Goal: Task Accomplishment & Management: Use online tool/utility

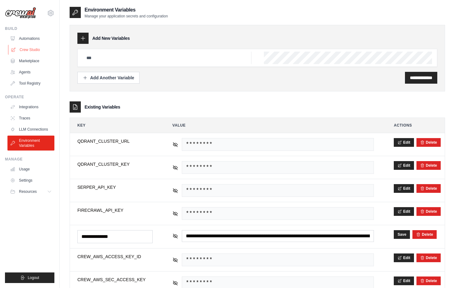
scroll to position [49, 0]
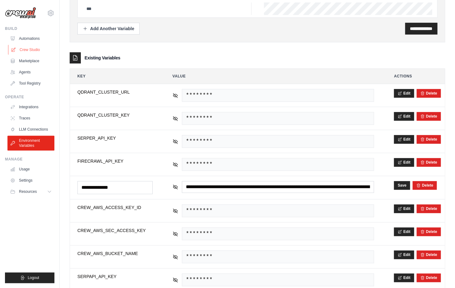
click at [36, 53] on link "Crew Studio" at bounding box center [31, 50] width 47 height 10
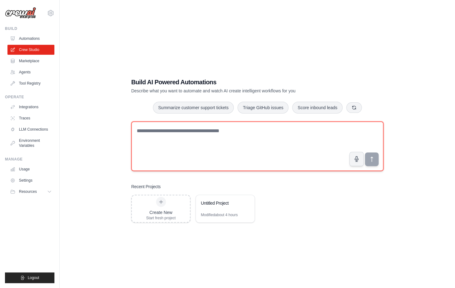
click at [235, 126] on textarea at bounding box center [257, 146] width 252 height 50
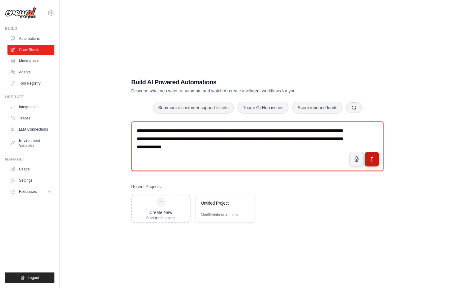
type textarea "**********"
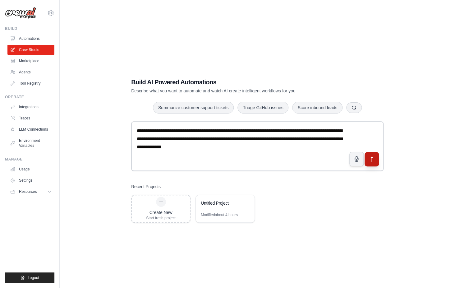
click at [375, 160] on button "submit" at bounding box center [372, 159] width 14 height 14
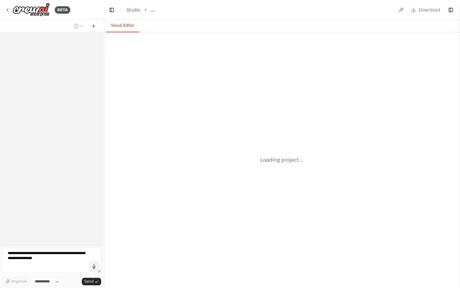
select select "****"
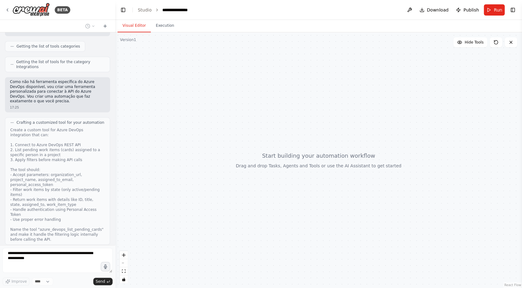
scroll to position [133, 0]
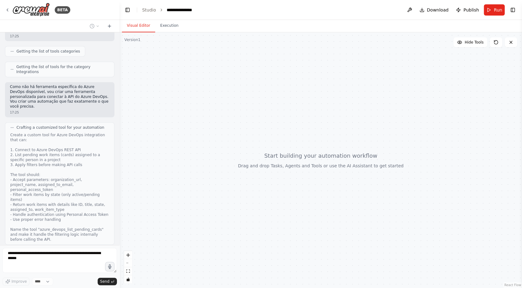
drag, startPoint x: 102, startPoint y: 155, endPoint x: 119, endPoint y: 157, distance: 17.2
click at [119, 157] on div at bounding box center [118, 144] width 2 height 288
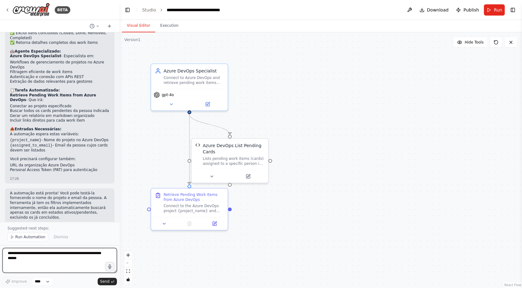
scroll to position [625, 0]
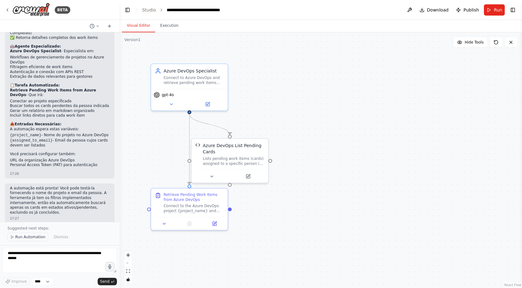
click at [29, 239] on span "Run Automation" at bounding box center [30, 236] width 30 height 5
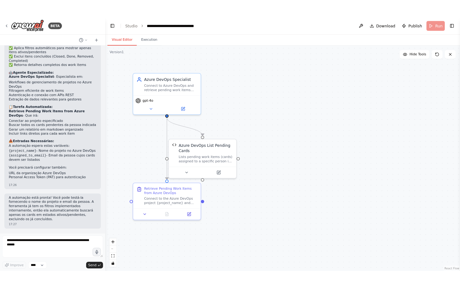
scroll to position [602, 0]
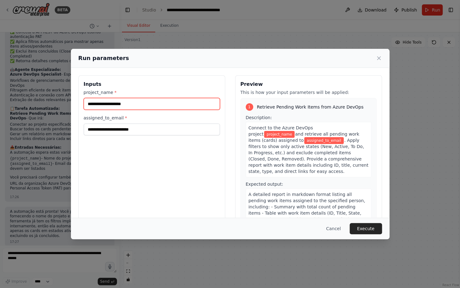
click at [136, 107] on input "project_name *" at bounding box center [152, 104] width 136 height 12
paste input "**********"
type input "**********"
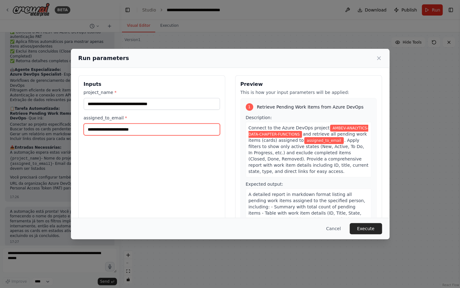
click at [142, 131] on input "assigned_to_email *" at bounding box center [152, 129] width 136 height 12
click at [98, 132] on input "assigned_to_email *" at bounding box center [152, 129] width 136 height 12
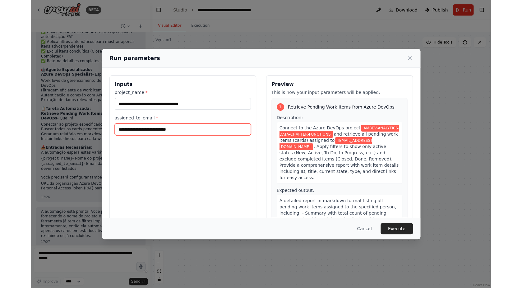
scroll to position [32, 0]
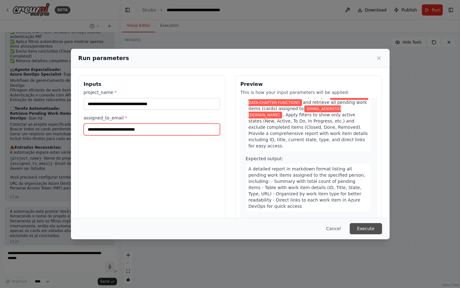
type input "**********"
click at [366, 228] on button "Execute" at bounding box center [365, 228] width 32 height 11
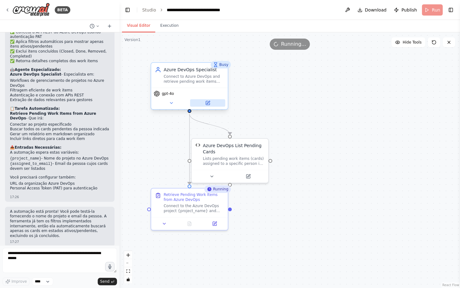
click at [205, 105] on button at bounding box center [207, 102] width 35 height 7
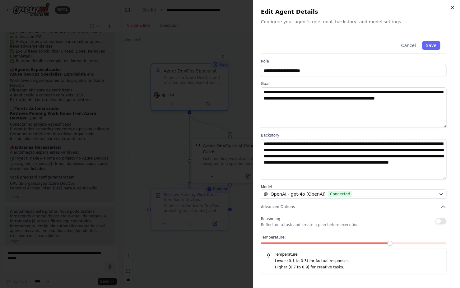
click at [454, 8] on icon "button" at bounding box center [452, 7] width 5 height 5
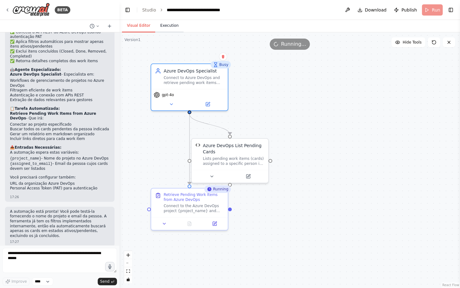
click at [169, 26] on button "Execution" at bounding box center [169, 25] width 28 height 13
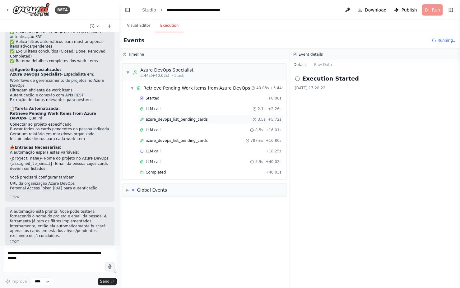
click at [180, 118] on span "azure_devops_list_pending_cards" at bounding box center [176, 119] width 62 height 5
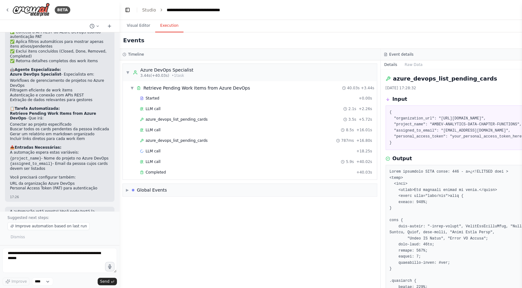
click at [459, 138] on pre "{ "organization_url": "https://dev.azure.com/ambevtech", "project_name": "AMBEV…" at bounding box center [510, 127] width 243 height 36
click at [459, 109] on div "{ "organization_url": "https://dev.azure.com/ambevtech", "project_name": "AMBEV…" at bounding box center [510, 127] width 251 height 44
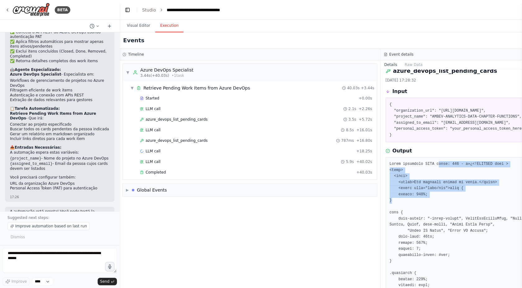
drag, startPoint x: 438, startPoint y: 167, endPoint x: 445, endPoint y: 198, distance: 32.4
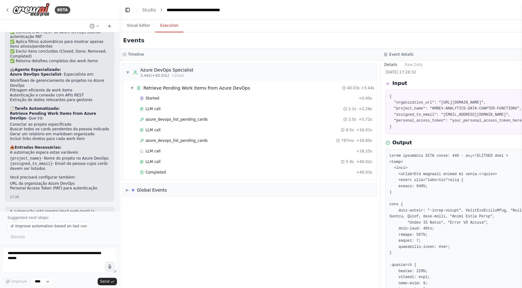
scroll to position [8, 0]
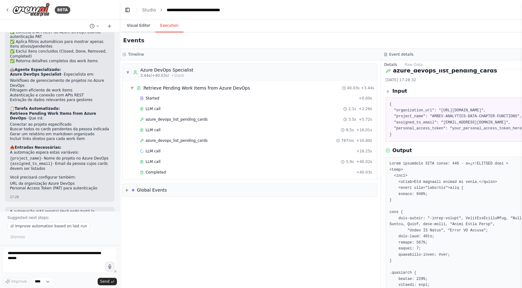
click at [143, 28] on button "Visual Editor" at bounding box center [138, 25] width 33 height 13
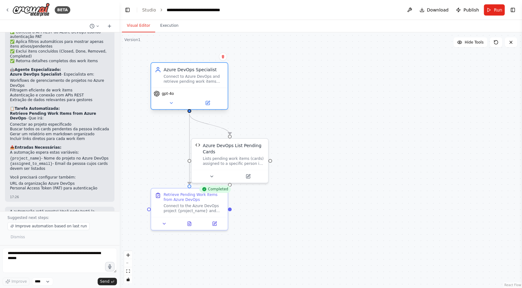
click at [209, 107] on div "gpt-4o" at bounding box center [189, 98] width 76 height 21
click at [207, 102] on icon at bounding box center [208, 103] width 4 height 4
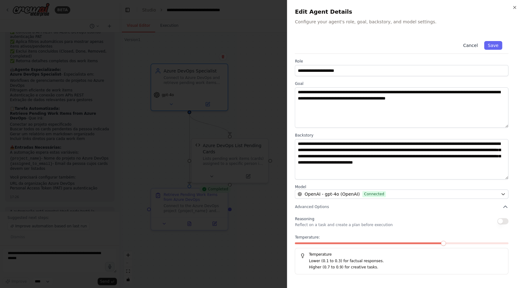
click at [459, 41] on button "Cancel" at bounding box center [470, 45] width 22 height 9
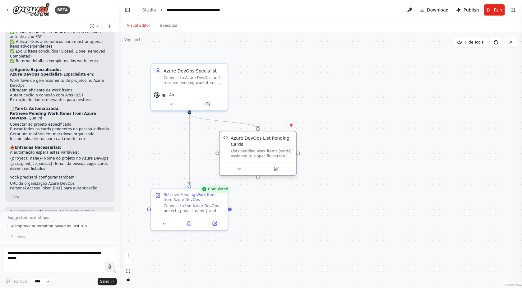
drag, startPoint x: 249, startPoint y: 148, endPoint x: 278, endPoint y: 141, distance: 29.3
click at [278, 141] on div "Azure DevOps List Pending Cards" at bounding box center [262, 141] width 62 height 12
click at [277, 170] on icon at bounding box center [276, 169] width 4 height 4
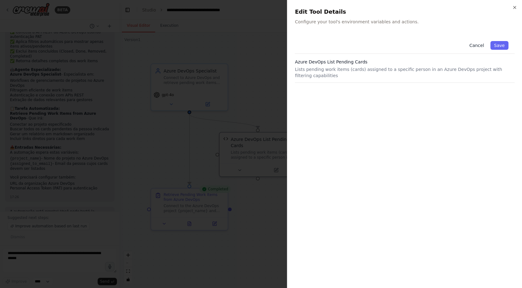
click at [459, 45] on button "Cancel" at bounding box center [476, 45] width 22 height 9
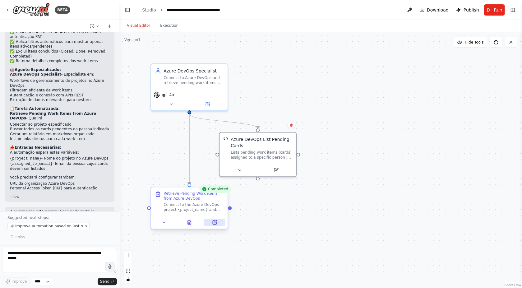
click at [216, 221] on icon at bounding box center [215, 221] width 3 height 3
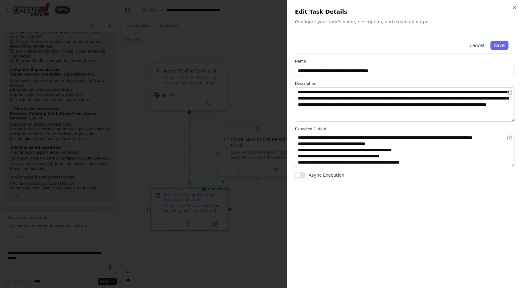
scroll to position [6, 0]
click at [262, 152] on div at bounding box center [261, 144] width 522 height 288
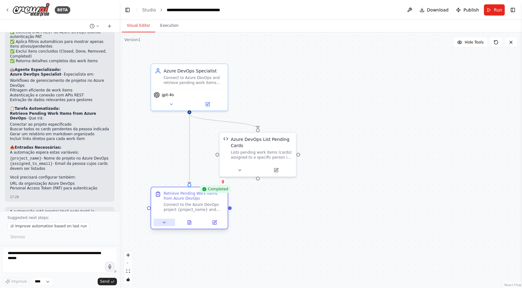
click at [167, 223] on button at bounding box center [164, 221] width 21 height 7
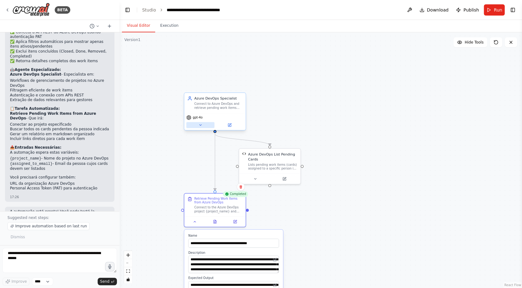
click at [199, 125] on icon at bounding box center [200, 125] width 4 height 4
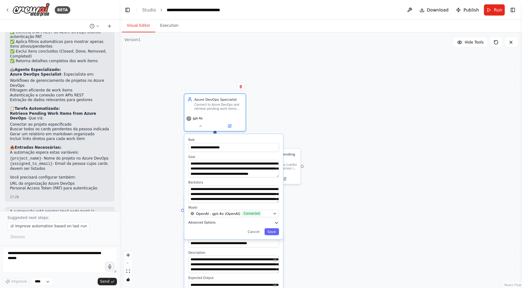
click at [205, 222] on span "Advanced Options" at bounding box center [201, 223] width 27 height 4
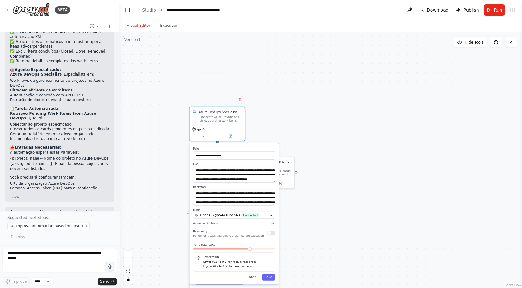
click at [321, 206] on div ".deletable-edge-delete-btn { width: 20px; height: 20px; border: 0px solid #ffff…" at bounding box center [320, 159] width 402 height 255
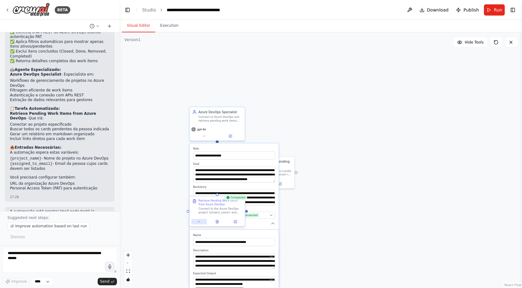
click at [200, 223] on icon at bounding box center [199, 222] width 4 height 4
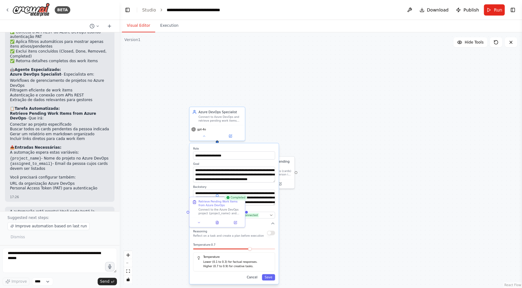
click at [258, 275] on button "Cancel" at bounding box center [252, 277] width 16 height 6
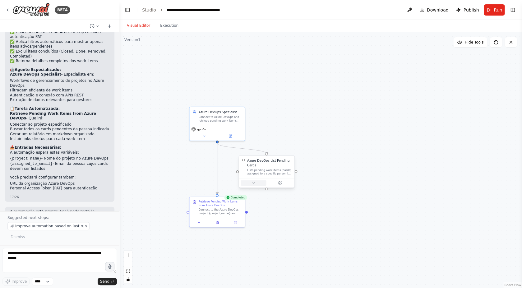
click at [257, 184] on button at bounding box center [253, 182] width 25 height 5
click at [255, 224] on button "View Code" at bounding box center [250, 222] width 16 height 4
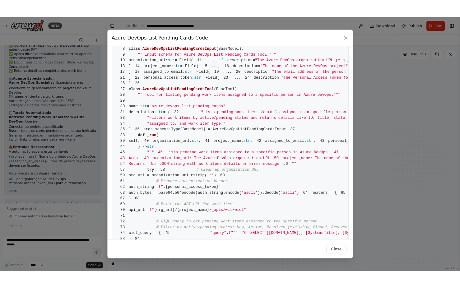
scroll to position [28, 0]
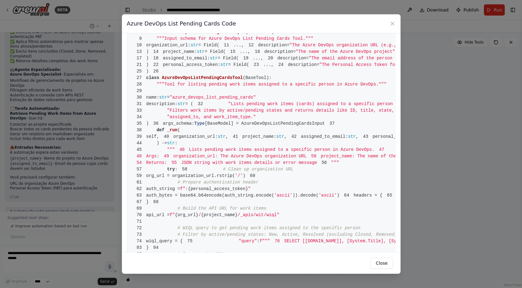
drag, startPoint x: 212, startPoint y: 168, endPoint x: 346, endPoint y: 166, distance: 133.3
click at [344, 166] on pre "1 from crewai.tools import BaseTool 2 from pydantic import BaseModel, Field 3 f…" at bounding box center [261, 218] width 269 height 415
click at [327, 67] on span ""The Personal Access Token for Azure DevOps authentication"" at bounding box center [396, 64] width 154 height 5
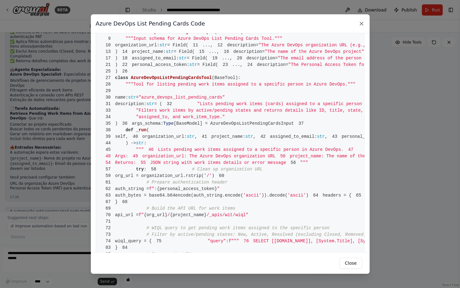
click at [363, 25] on icon at bounding box center [361, 24] width 6 height 6
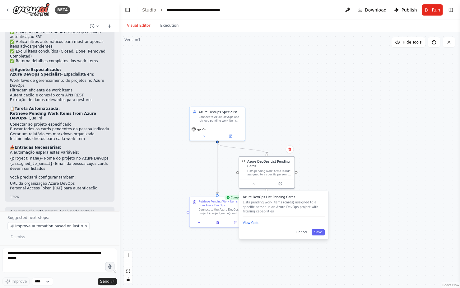
click at [341, 213] on div ".deletable-edge-delete-btn { width: 20px; height: 20px; border: 0px solid #ffff…" at bounding box center [289, 159] width 340 height 255
click at [307, 234] on button "Cancel" at bounding box center [301, 232] width 16 height 6
click at [281, 184] on icon at bounding box center [279, 183] width 3 height 3
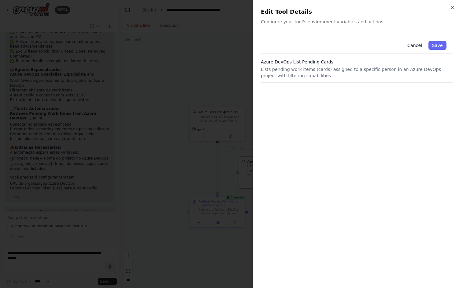
click at [416, 48] on button "Cancel" at bounding box center [414, 45] width 22 height 9
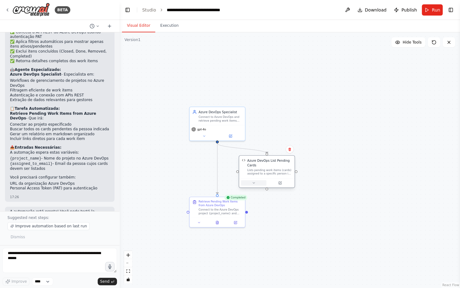
click at [254, 185] on button at bounding box center [253, 182] width 25 height 5
click at [251, 223] on button "View Code" at bounding box center [250, 222] width 16 height 4
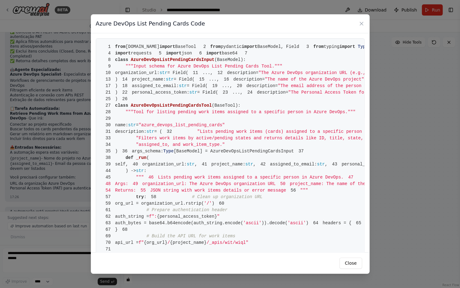
click at [225, 142] on pre "1 from crewai.tools import BaseTool 2 from pydantic import BaseModel, Field 3 f…" at bounding box center [230, 245] width 269 height 415
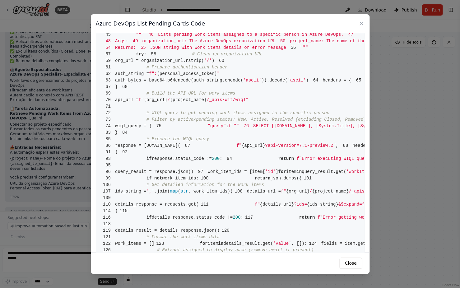
scroll to position [0, 0]
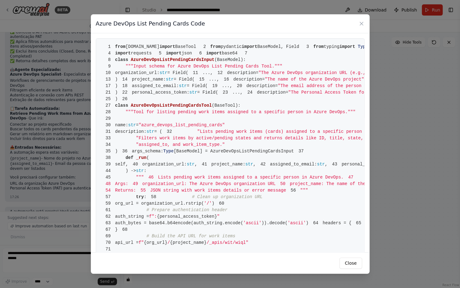
click at [151, 201] on pre "1 from crewai.tools import BaseTool 2 from pydantic import BaseModel, Field 3 f…" at bounding box center [230, 245] width 269 height 415
click at [177, 95] on span "personal_access_token:" at bounding box center [160, 92] width 57 height 5
click at [288, 95] on span ""The Personal Access Token for Azure DevOps authentication"" at bounding box center [365, 92] width 154 height 5
click at [361, 22] on icon at bounding box center [361, 24] width 6 height 6
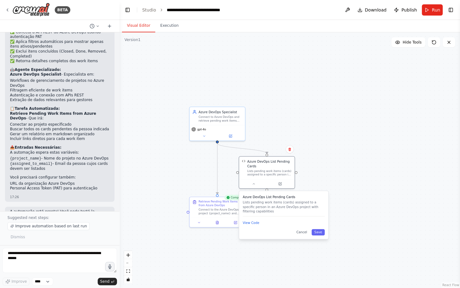
click at [301, 200] on p "Lists pending work items (cards) assigned to a specific person in an Azure DevO…" at bounding box center [283, 206] width 82 height 13
click at [336, 181] on div ".deletable-edge-delete-btn { width: 20px; height: 20px; border: 0px solid #ffff…" at bounding box center [289, 159] width 340 height 255
click at [205, 134] on icon at bounding box center [204, 135] width 4 height 4
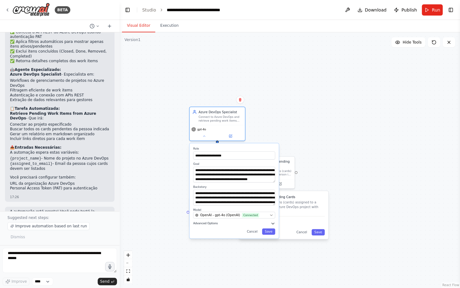
click at [204, 222] on span "Advanced Options" at bounding box center [205, 224] width 25 height 4
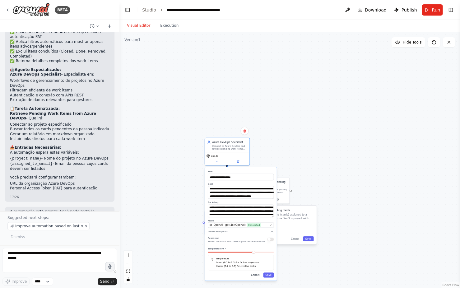
click at [255, 273] on button "Cancel" at bounding box center [255, 274] width 13 height 5
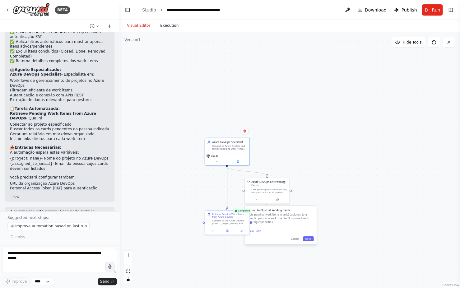
scroll to position [8, 0]
click at [178, 24] on button "Execution" at bounding box center [169, 25] width 28 height 13
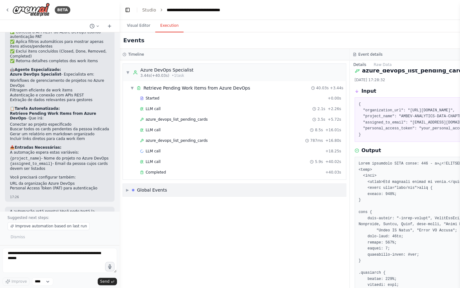
click at [126, 191] on span "▶" at bounding box center [127, 189] width 3 height 5
click at [126, 191] on span "▼" at bounding box center [127, 189] width 3 height 5
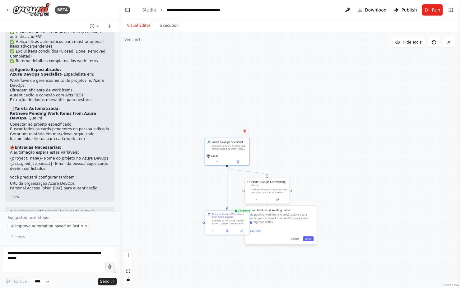
click at [140, 28] on button "Visual Editor" at bounding box center [138, 25] width 33 height 13
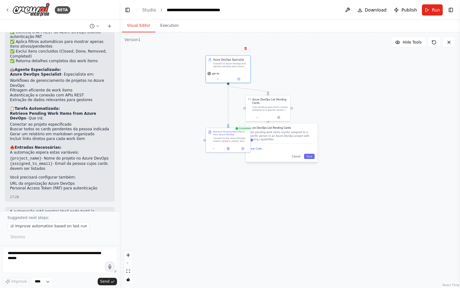
drag, startPoint x: 330, startPoint y: 189, endPoint x: 331, endPoint y: 106, distance: 82.4
click at [331, 106] on div ".deletable-edge-delete-btn { width: 20px; height: 20px; border: 0px solid #ffff…" at bounding box center [289, 159] width 340 height 255
click at [349, 13] on button at bounding box center [347, 9] width 10 height 11
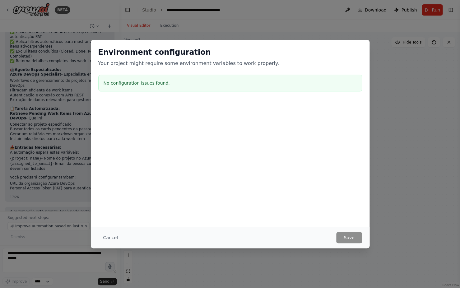
click at [389, 184] on div "Environment configuration Your project might require some environment variables…" at bounding box center [230, 144] width 460 height 288
click at [281, 66] on p "Your project might require some environment variables to work properly." at bounding box center [230, 63] width 264 height 7
click at [382, 86] on div "Environment configuration Your project might require some environment variables…" at bounding box center [230, 144] width 460 height 288
click at [111, 237] on button "Cancel" at bounding box center [110, 237] width 25 height 11
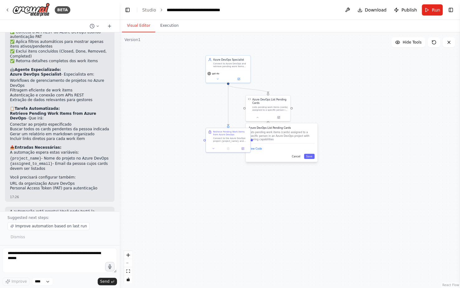
click at [294, 157] on button "Cancel" at bounding box center [295, 156] width 13 height 5
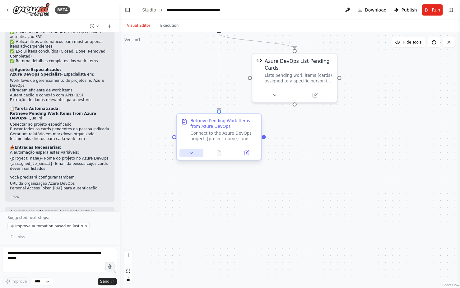
click at [192, 153] on icon at bounding box center [191, 152] width 3 height 1
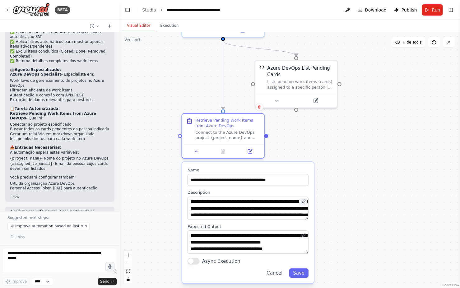
drag, startPoint x: 306, startPoint y: 209, endPoint x: 306, endPoint y: 199, distance: 10.9
click at [306, 199] on button at bounding box center [303, 202] width 8 height 8
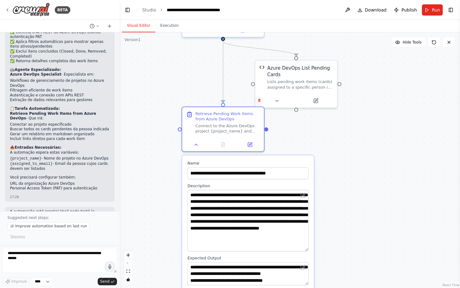
drag, startPoint x: 306, startPoint y: 213, endPoint x: 309, endPoint y: 251, distance: 38.3
click at [308, 251] on textarea "**********" at bounding box center [247, 221] width 121 height 62
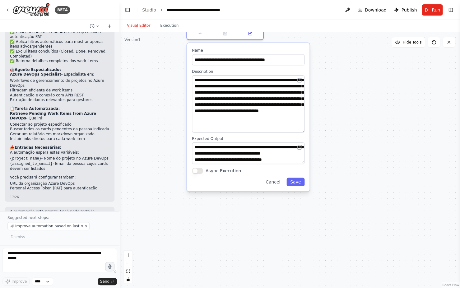
drag, startPoint x: 335, startPoint y: 240, endPoint x: 331, endPoint y: 114, distance: 126.6
click at [331, 114] on div ".deletable-edge-delete-btn { width: 20px; height: 20px; border: 0px solid #ffff…" at bounding box center [289, 159] width 340 height 255
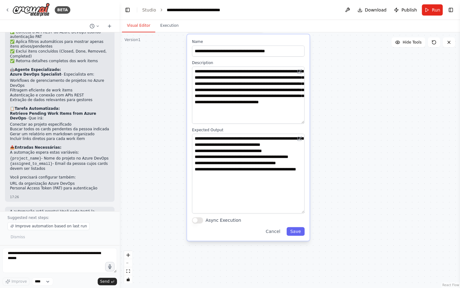
drag, startPoint x: 302, startPoint y: 154, endPoint x: 316, endPoint y: 212, distance: 59.6
click at [304, 212] on textarea "**********" at bounding box center [248, 174] width 113 height 80
click at [276, 231] on button "Cancel" at bounding box center [273, 231] width 22 height 9
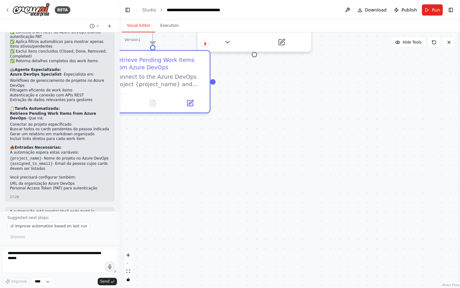
drag, startPoint x: 271, startPoint y: 153, endPoint x: 250, endPoint y: 251, distance: 99.6
click at [245, 281] on div ".deletable-edge-delete-btn { width: 20px; height: 20px; border: 0px solid #ffff…" at bounding box center [289, 159] width 340 height 255
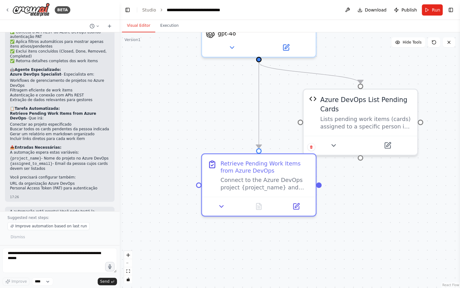
drag, startPoint x: 267, startPoint y: 99, endPoint x: 369, endPoint y: 219, distance: 157.4
click at [374, 219] on div ".deletable-edge-delete-btn { width: 20px; height: 20px; border: 0px solid #ffff…" at bounding box center [289, 159] width 340 height 255
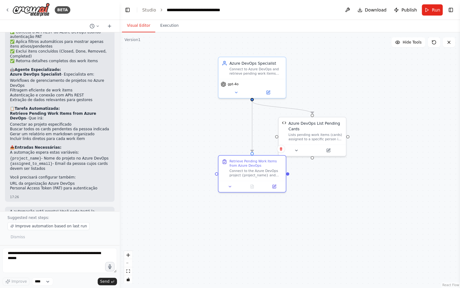
drag, startPoint x: 231, startPoint y: 139, endPoint x: 179, endPoint y: 114, distance: 57.7
click at [179, 114] on div ".deletable-edge-delete-btn { width: 20px; height: 20px; border: 0px solid #ffff…" at bounding box center [289, 159] width 340 height 255
drag, startPoint x: 324, startPoint y: 129, endPoint x: 378, endPoint y: 135, distance: 53.7
click at [378, 135] on div "Azure DevOps List Pending Cards" at bounding box center [370, 130] width 54 height 11
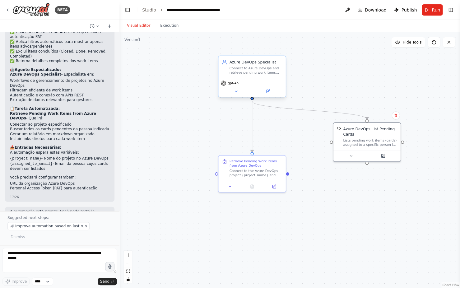
click at [268, 67] on div "Connect to Azure DevOps and retrieve pending work items assigned to specific te…" at bounding box center [255, 70] width 53 height 9
click at [271, 68] on div "Connect to Azure DevOps and retrieve pending work items assigned to specific te…" at bounding box center [255, 70] width 53 height 9
click at [270, 95] on div "gpt-4o" at bounding box center [251, 87] width 67 height 19
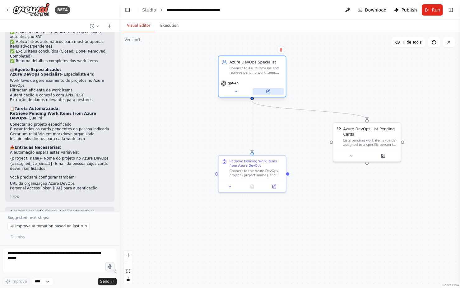
click at [269, 90] on icon at bounding box center [268, 91] width 2 height 2
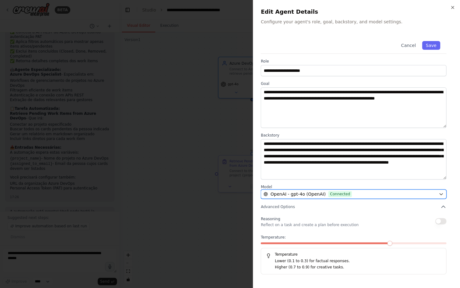
click at [439, 191] on button "OpenAI - gpt-4o (OpenAI) Connected" at bounding box center [353, 193] width 186 height 9
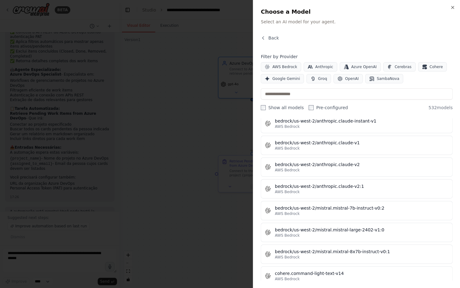
scroll to position [3025, 0]
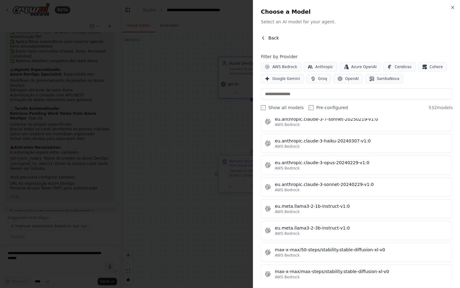
click at [275, 40] on span "Back" at bounding box center [273, 38] width 11 height 6
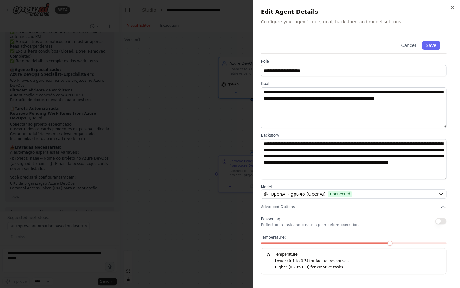
click at [408, 224] on div "Reasoning Reflect on a task and create a plan before execution" at bounding box center [353, 221] width 186 height 12
click at [278, 206] on span "Advanced Options" at bounding box center [277, 206] width 34 height 5
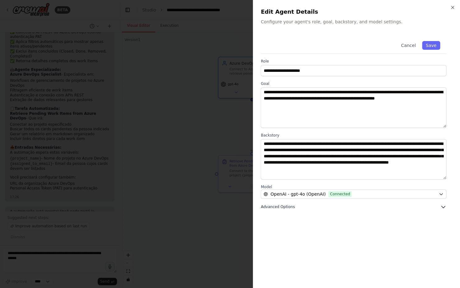
click at [278, 206] on span "Advanced Options" at bounding box center [277, 206] width 34 height 5
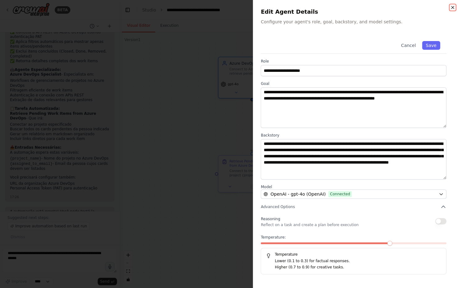
click at [454, 10] on icon "button" at bounding box center [452, 7] width 5 height 5
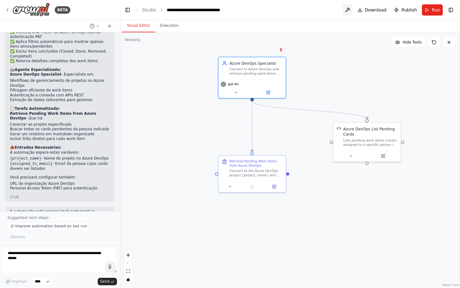
click at [349, 11] on button at bounding box center [347, 9] width 10 height 11
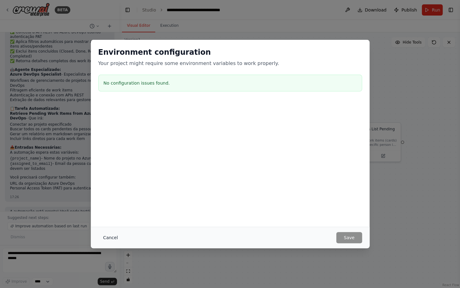
click at [116, 237] on button "Cancel" at bounding box center [110, 237] width 25 height 11
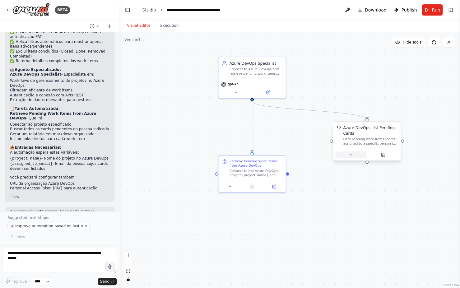
click at [350, 155] on icon at bounding box center [350, 155] width 4 height 4
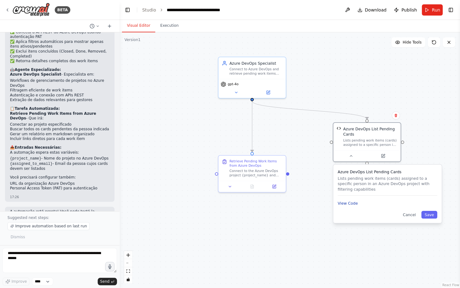
click at [356, 205] on button "View Code" at bounding box center [347, 203] width 20 height 6
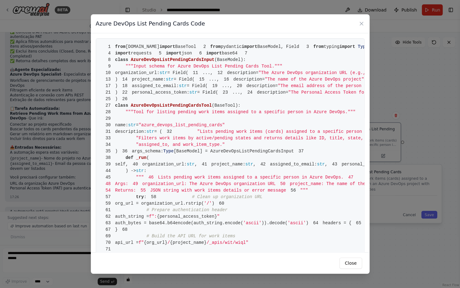
scroll to position [4, 0]
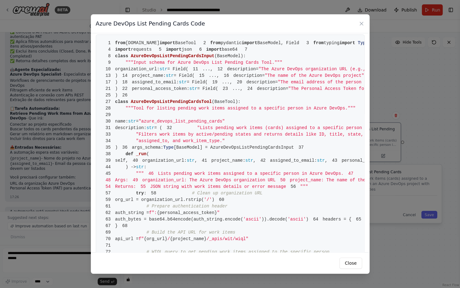
click at [165, 91] on span "personal_access_token:" at bounding box center [160, 88] width 57 height 5
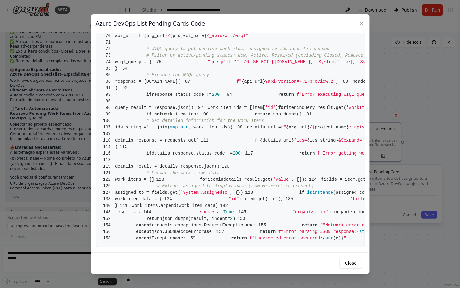
scroll to position [381, 0]
click at [218, 61] on pre "1 from crewai.tools import BaseTool 2 from pydantic import BaseModel, Field 3 f…" at bounding box center [230, 39] width 269 height 415
click at [301, 60] on pre "1 from crewai.tools import BaseTool 2 from pydantic import BaseModel, Field 3 f…" at bounding box center [230, 39] width 269 height 415
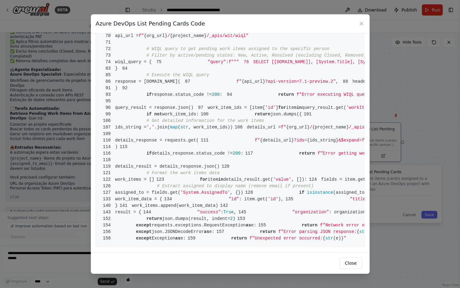
click at [217, 12] on span "{personal_access_token}" at bounding box center [187, 9] width 60 height 5
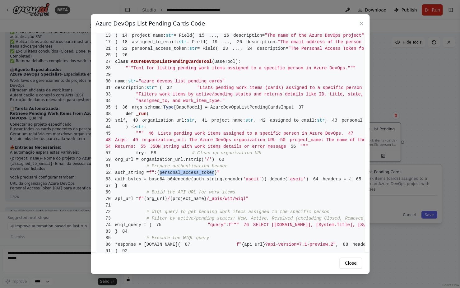
scroll to position [0, 0]
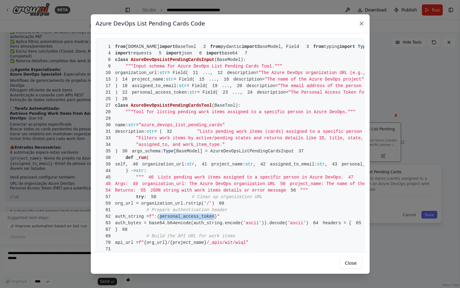
click at [360, 25] on icon at bounding box center [361, 23] width 3 height 3
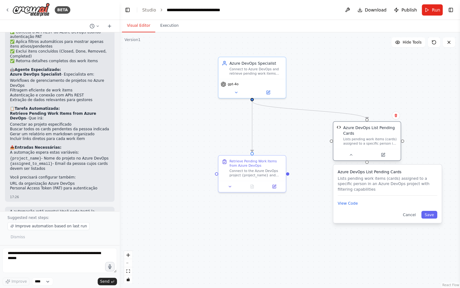
click at [340, 128] on img at bounding box center [338, 127] width 4 height 4
click at [339, 126] on img at bounding box center [338, 127] width 4 height 4
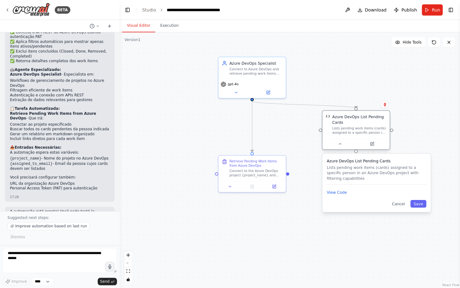
drag, startPoint x: 341, startPoint y: 130, endPoint x: 331, endPoint y: 120, distance: 14.7
click at [331, 120] on div "Azure DevOps List Pending Cards Lists pending work items (cards) assigned to a …" at bounding box center [355, 124] width 61 height 21
click at [401, 205] on button "Cancel" at bounding box center [398, 204] width 20 height 8
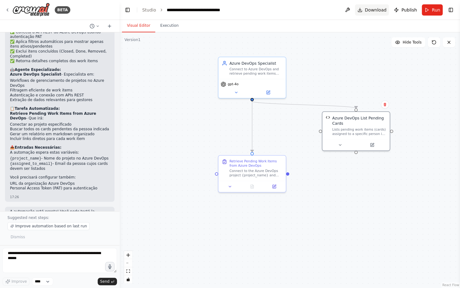
click at [375, 10] on span "Download" at bounding box center [376, 10] width 22 height 6
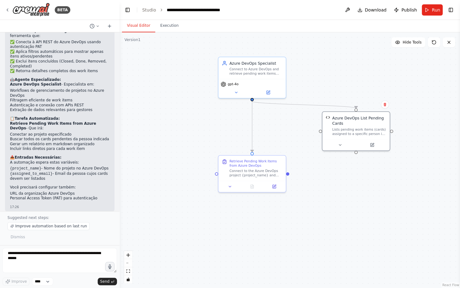
scroll to position [610, 0]
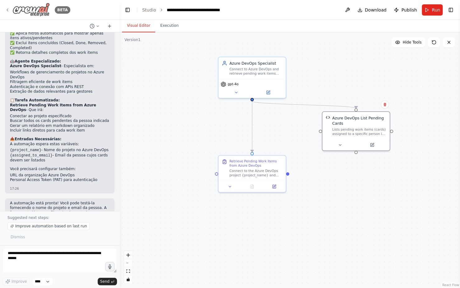
click at [11, 9] on div "BETA" at bounding box center [37, 10] width 65 height 14
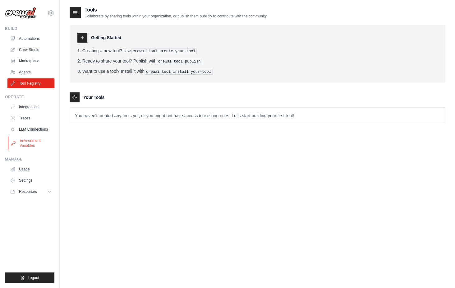
click at [33, 140] on link "Environment Variables" at bounding box center [31, 143] width 47 height 15
